Goal: Task Accomplishment & Management: Use online tool/utility

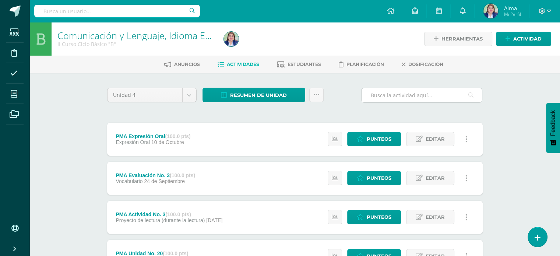
click at [389, 97] on input "text" at bounding box center [422, 95] width 120 height 14
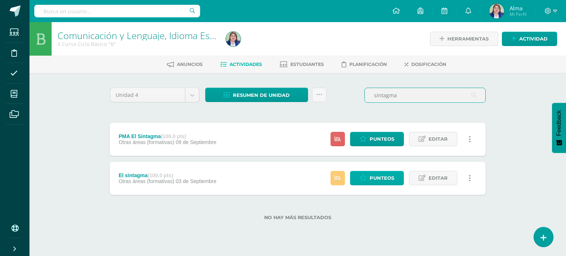
type input "sintagma"
click at [386, 177] on span "Punteos" at bounding box center [381, 178] width 25 height 14
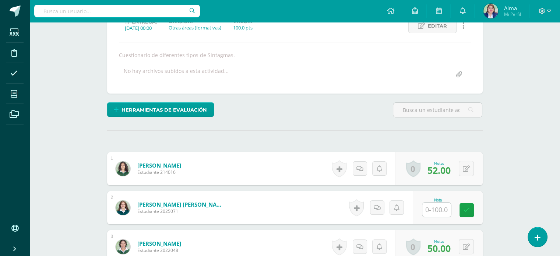
scroll to position [111, 0]
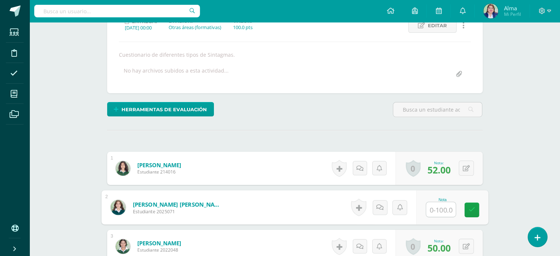
click at [429, 213] on input "text" at bounding box center [440, 209] width 29 height 15
type input "85"
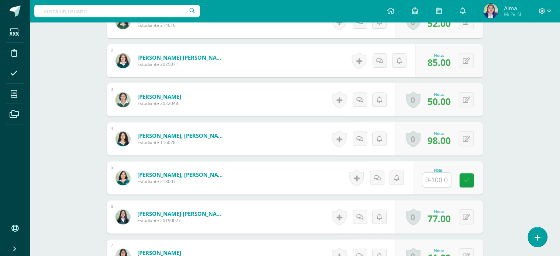
scroll to position [259, 0]
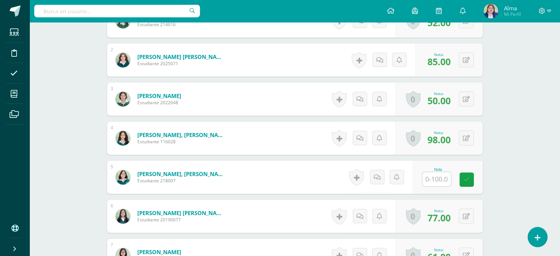
click at [430, 182] on input "text" at bounding box center [436, 179] width 29 height 14
type input "62"
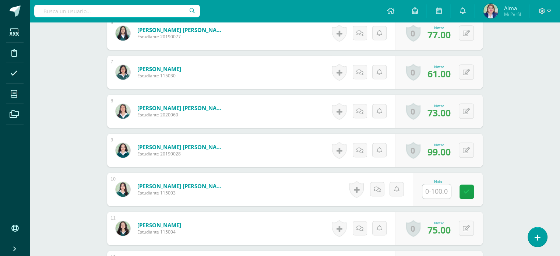
scroll to position [443, 0]
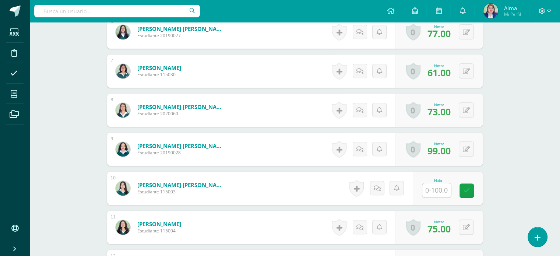
click at [430, 185] on input "text" at bounding box center [436, 190] width 29 height 14
type input "96"
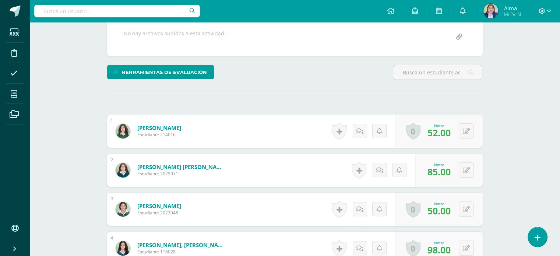
scroll to position [148, 0]
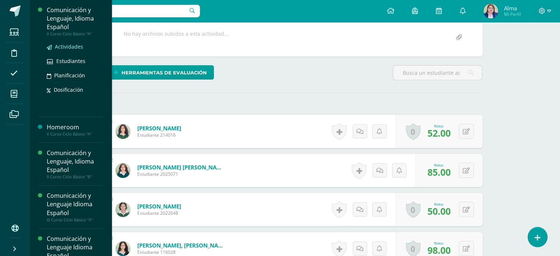
click at [62, 44] on span "Actividades" at bounding box center [69, 46] width 28 height 7
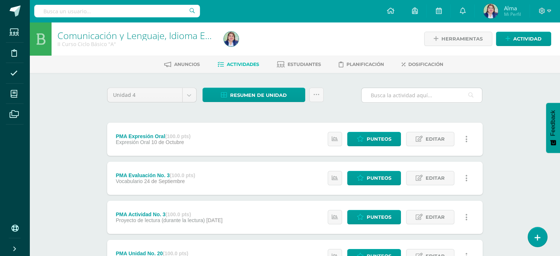
click at [379, 96] on input "text" at bounding box center [422, 95] width 120 height 14
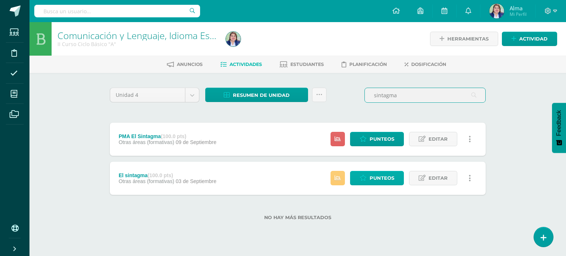
type input "sintagma"
click at [370, 178] on span "Punteos" at bounding box center [381, 178] width 25 height 14
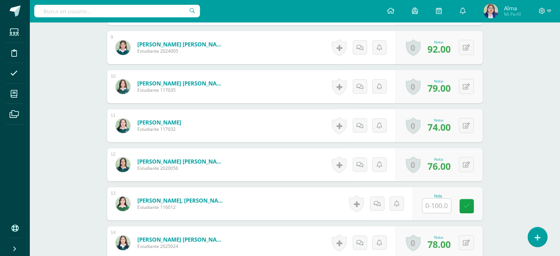
scroll to position [553, 0]
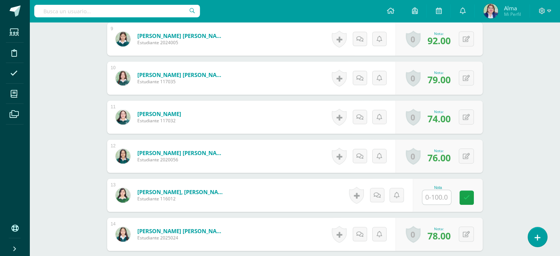
click at [432, 199] on input "text" at bounding box center [436, 197] width 29 height 14
type input "86"
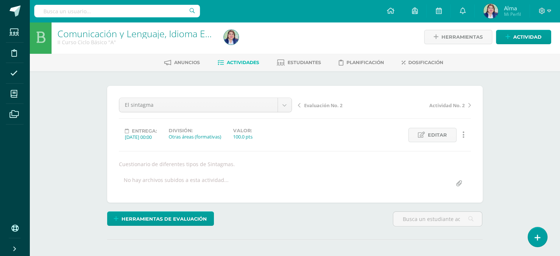
scroll to position [0, 0]
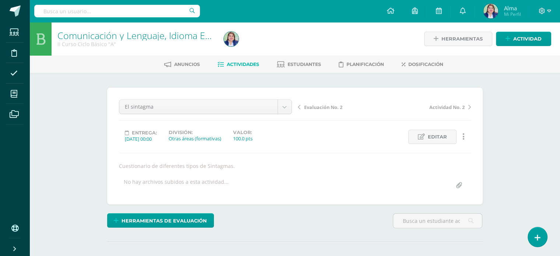
click at [245, 63] on span "Actividades" at bounding box center [243, 65] width 32 height 6
click at [16, 7] on span at bounding box center [15, 11] width 11 height 11
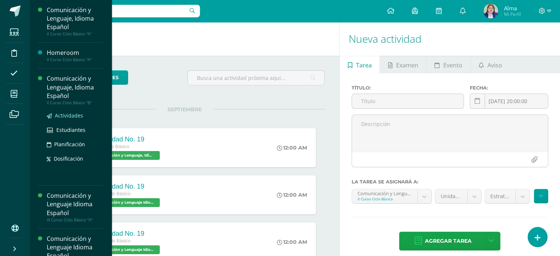
click at [60, 113] on span "Actividades" at bounding box center [69, 115] width 28 height 7
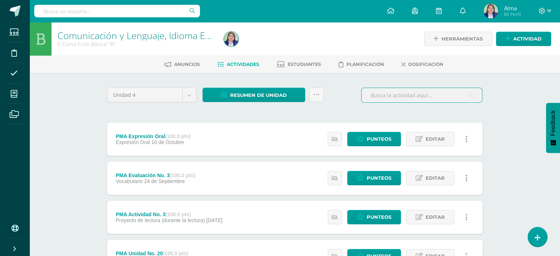
click at [399, 96] on input "text" at bounding box center [422, 95] width 120 height 14
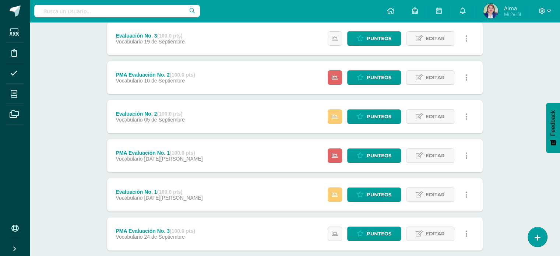
scroll to position [147, 0]
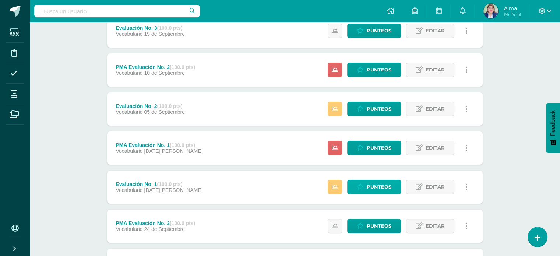
type input "voca"
click at [365, 184] on link "Punteos" at bounding box center [374, 187] width 54 height 14
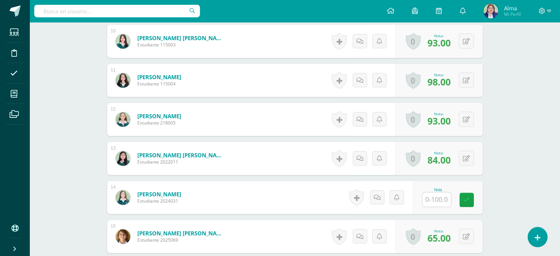
scroll to position [590, 0]
click at [441, 203] on input "text" at bounding box center [436, 199] width 29 height 14
type input "76"
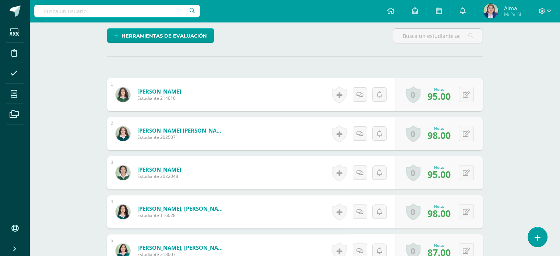
scroll to position [0, 0]
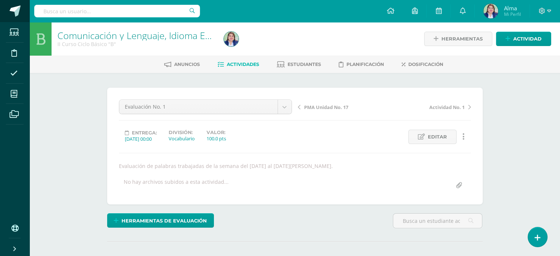
click at [20, 18] on link at bounding box center [14, 11] width 29 height 22
